Goal: Information Seeking & Learning: Learn about a topic

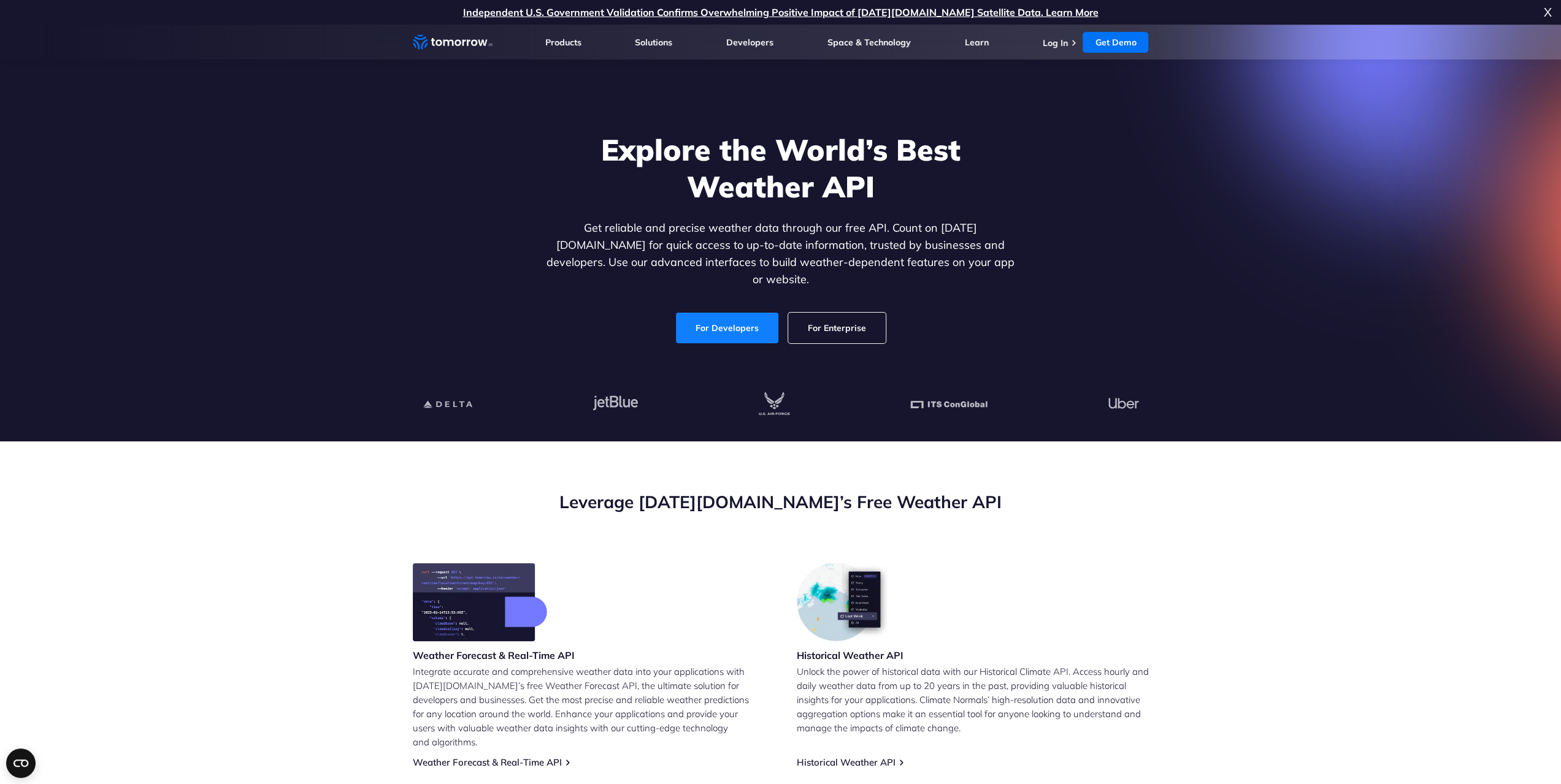
click at [725, 318] on link "For Developers" at bounding box center [727, 328] width 102 height 31
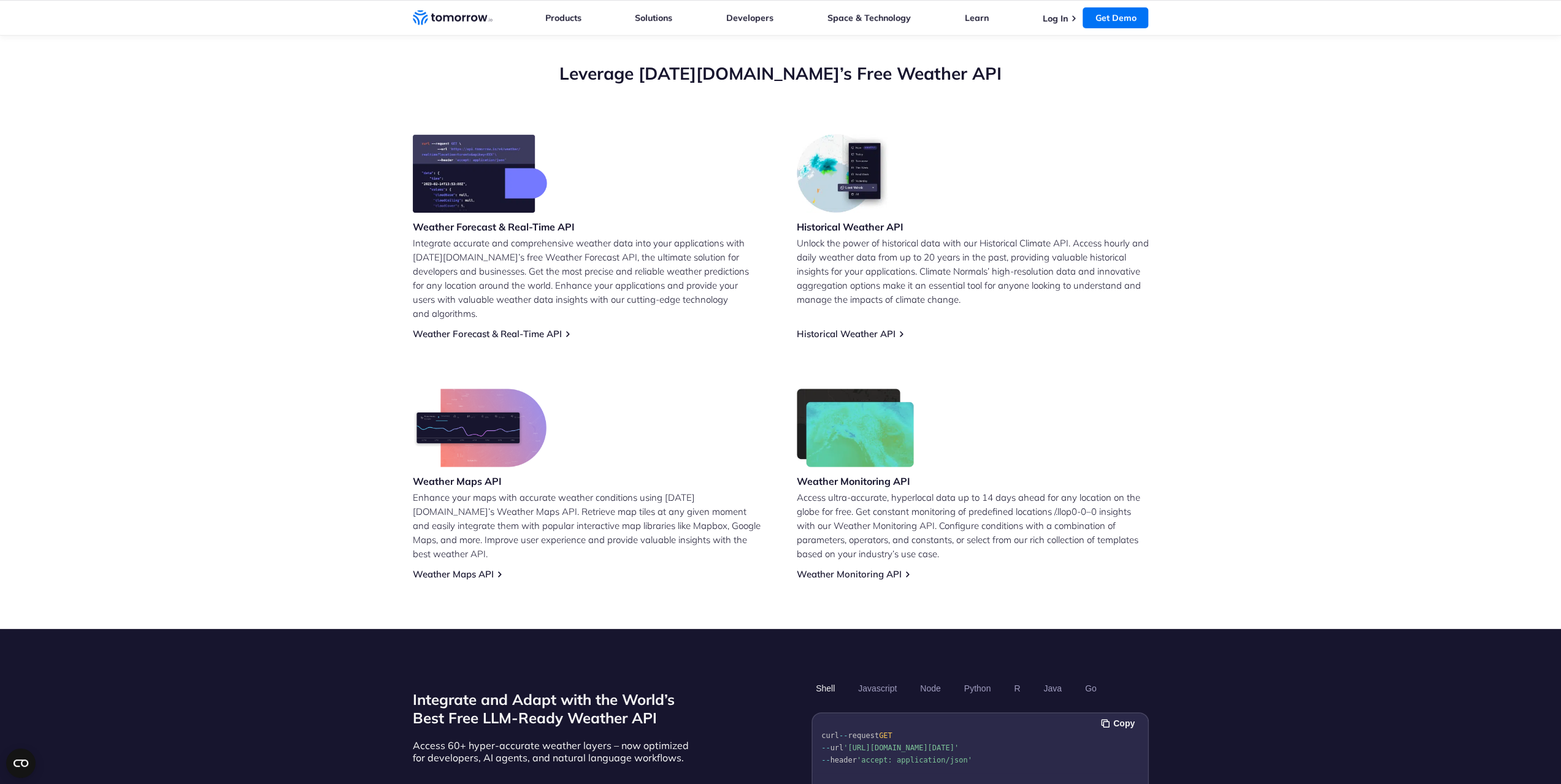
scroll to position [552, 0]
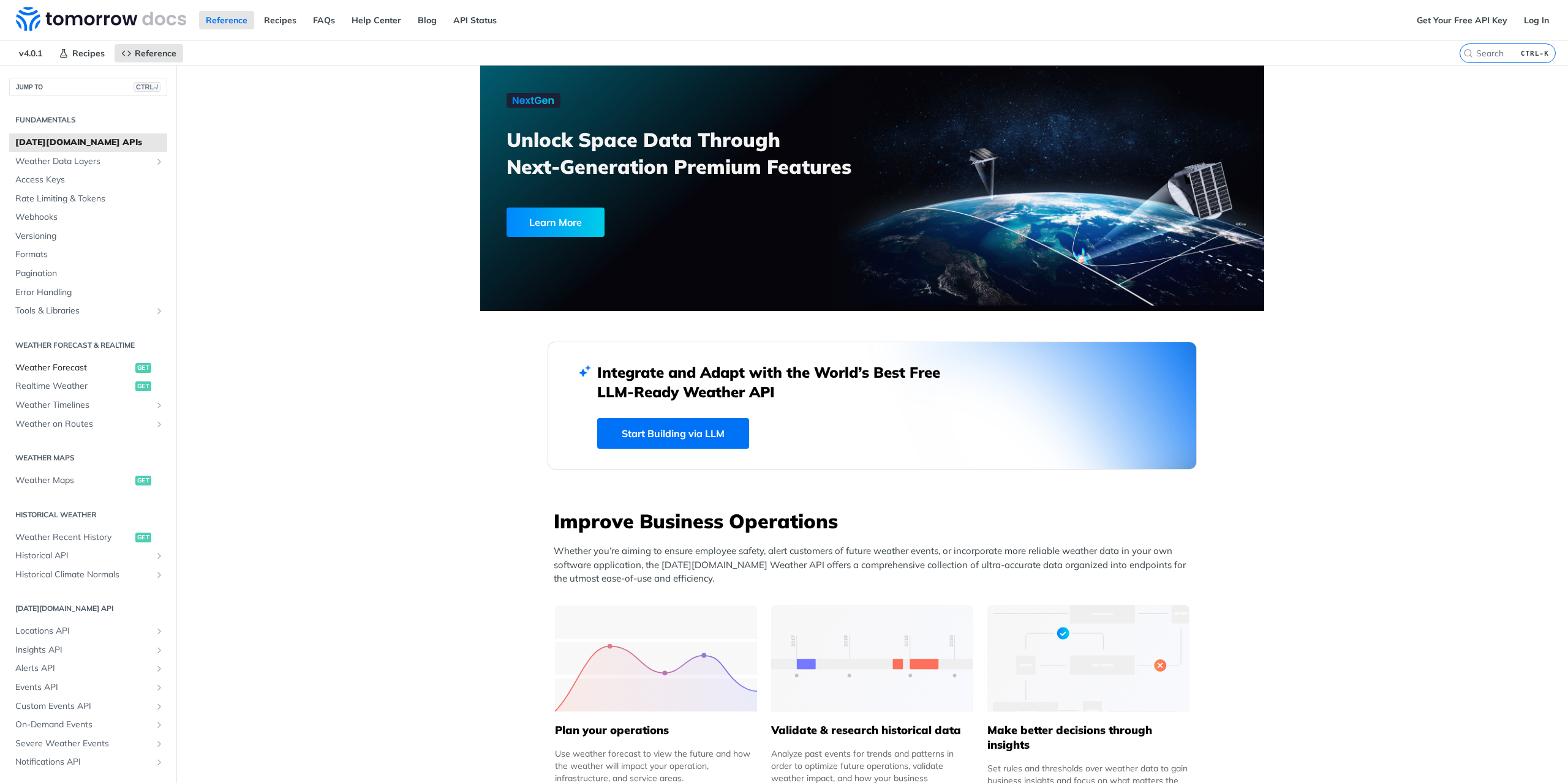
click at [49, 364] on span "Weather Forecast" at bounding box center [73, 368] width 117 height 12
